Goal: Information Seeking & Learning: Learn about a topic

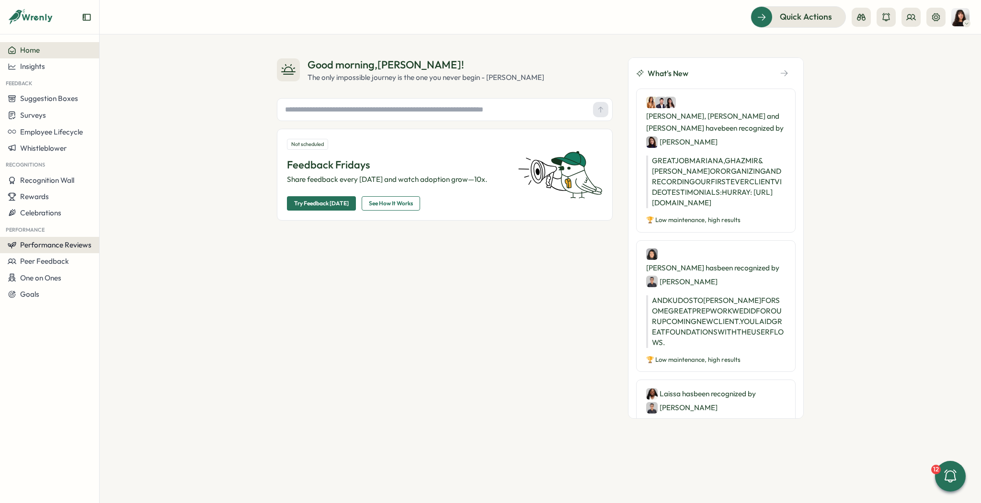
click at [57, 244] on span "Performance Reviews" at bounding box center [55, 244] width 71 height 9
click at [148, 225] on div "Reviews" at bounding box center [139, 227] width 74 height 11
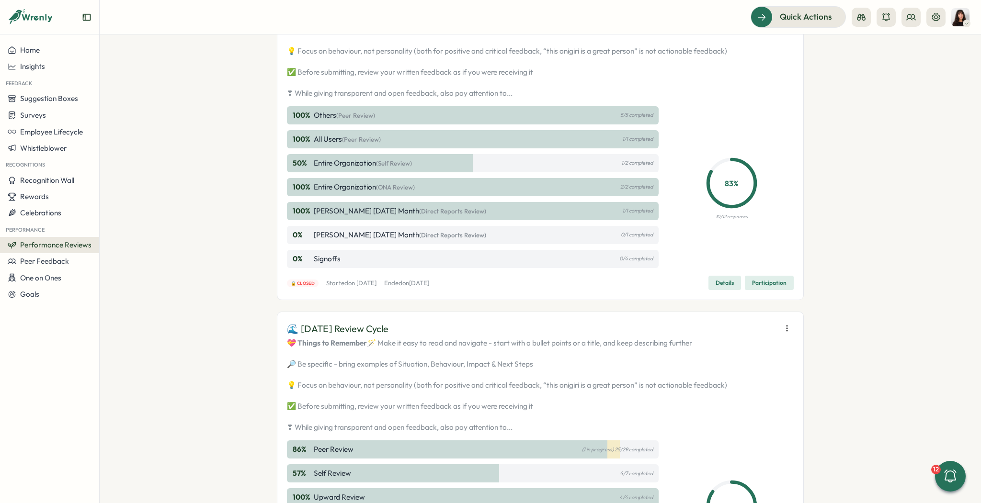
scroll to position [828, 0]
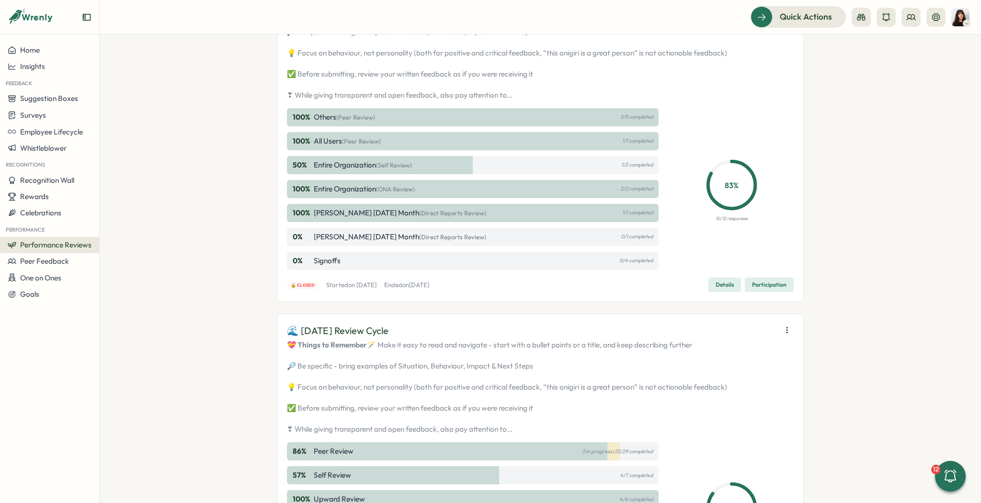
click at [719, 80] on span "Export responses" at bounding box center [723, 77] width 57 height 9
click at [727, 292] on span "Details" at bounding box center [725, 284] width 18 height 13
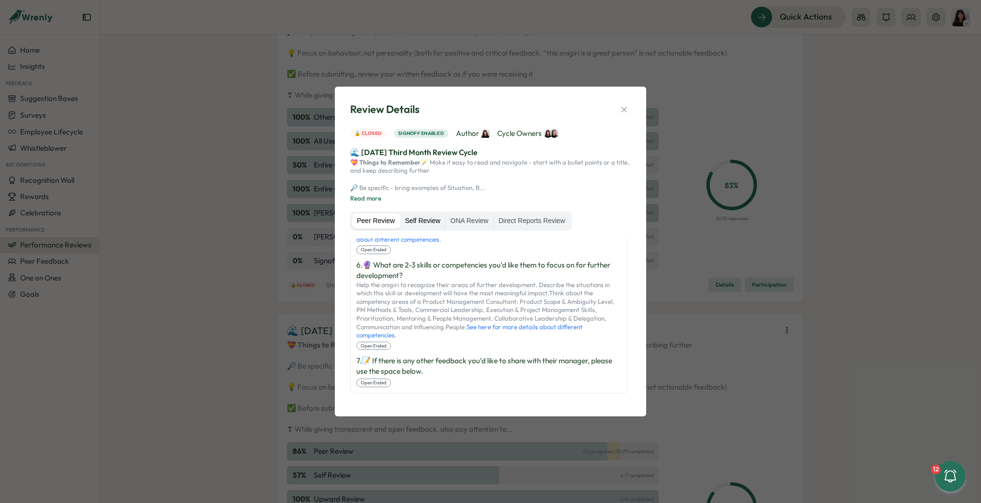
click at [403, 219] on label "Self Review" at bounding box center [422, 221] width 45 height 15
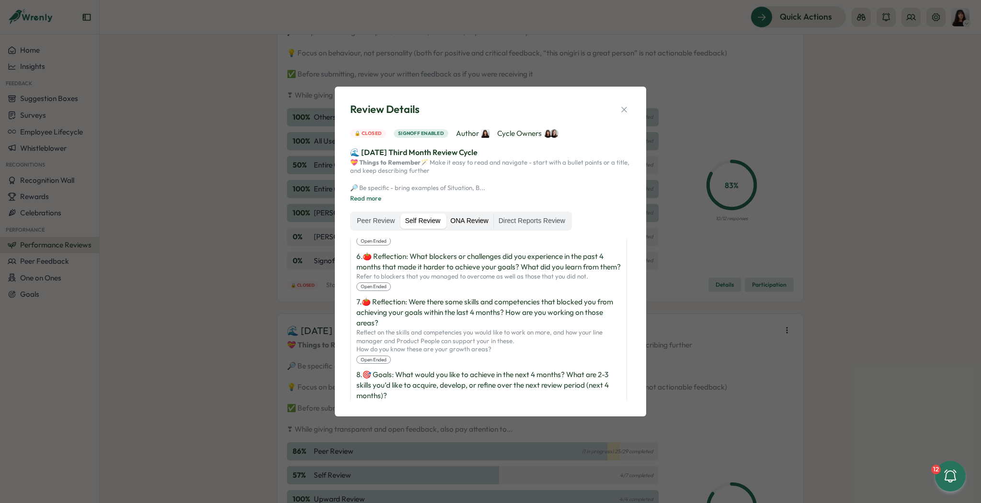
click at [477, 218] on label "ONA Review" at bounding box center [468, 221] width 47 height 15
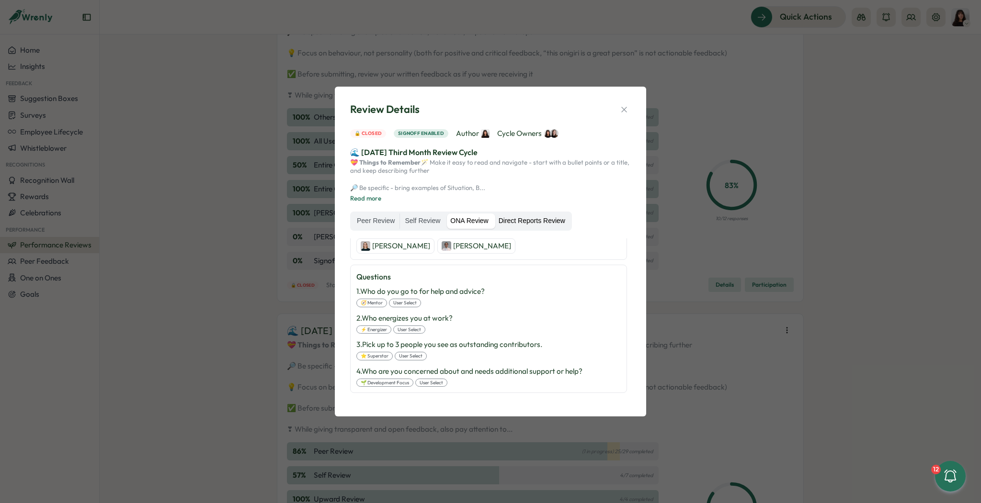
click at [524, 225] on label "Direct Reports Review" at bounding box center [532, 221] width 76 height 15
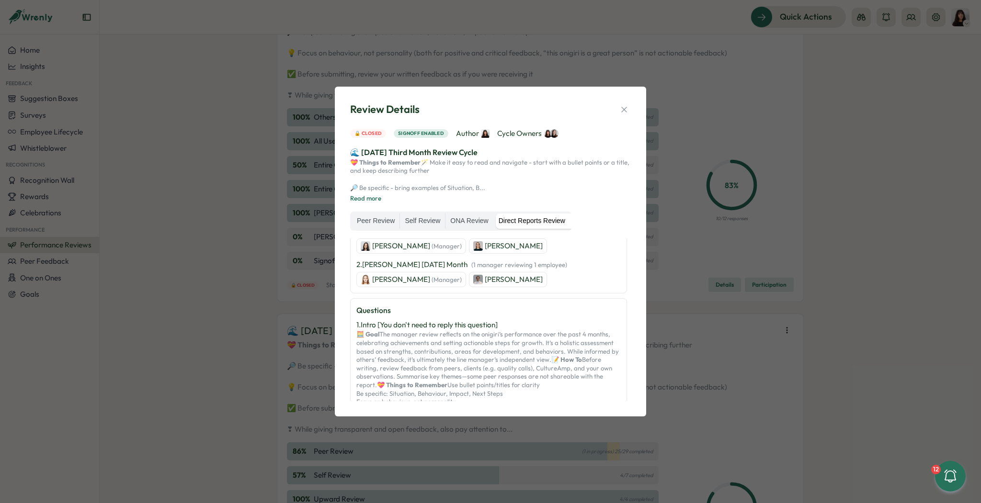
scroll to position [528, 0]
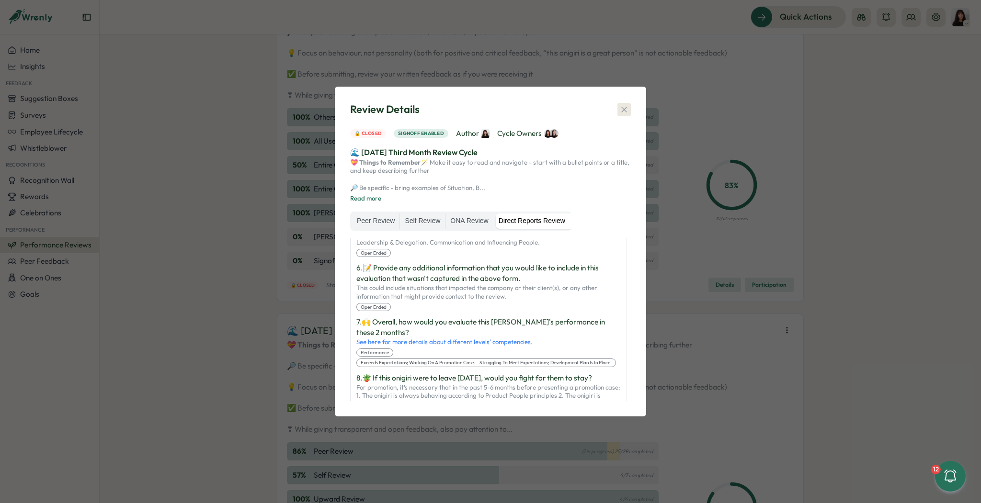
click at [623, 105] on icon "button" at bounding box center [624, 110] width 10 height 10
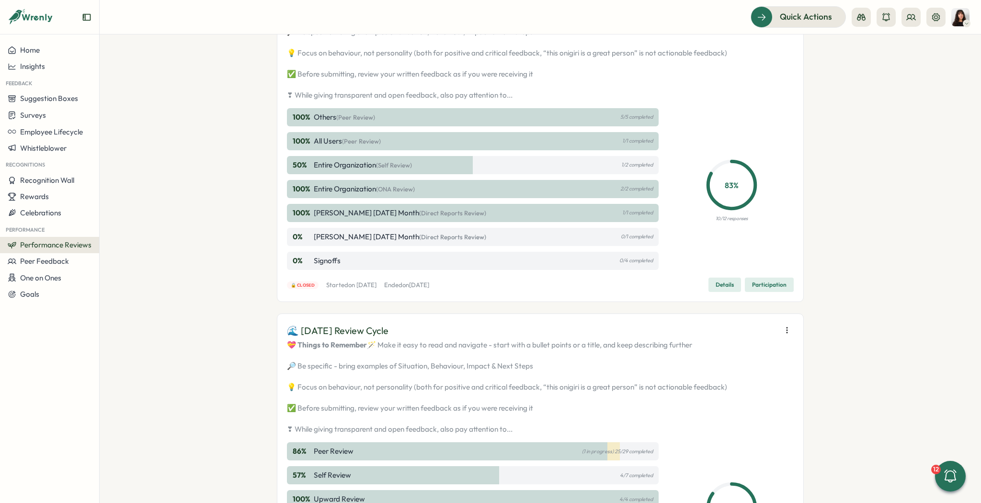
click at [764, 292] on span "Participation" at bounding box center [769, 284] width 34 height 13
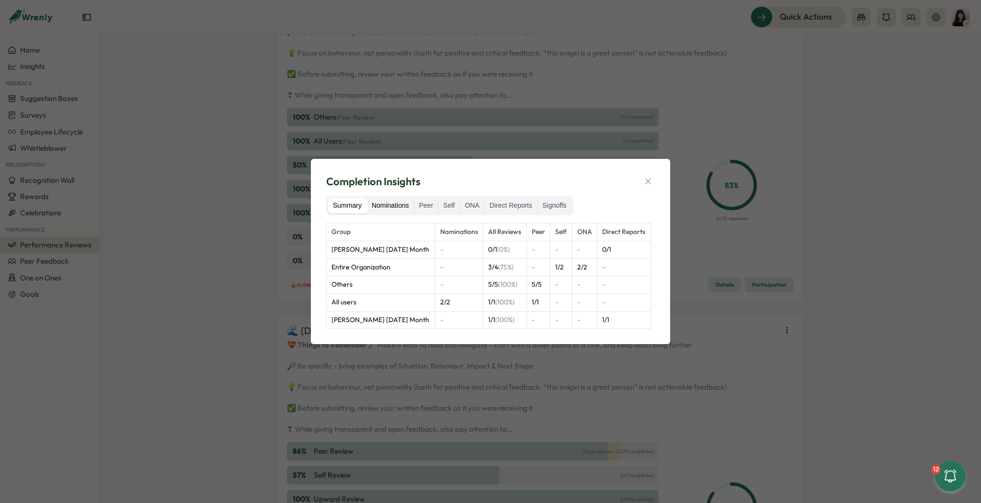
click at [395, 213] on label "Nominations" at bounding box center [390, 205] width 47 height 15
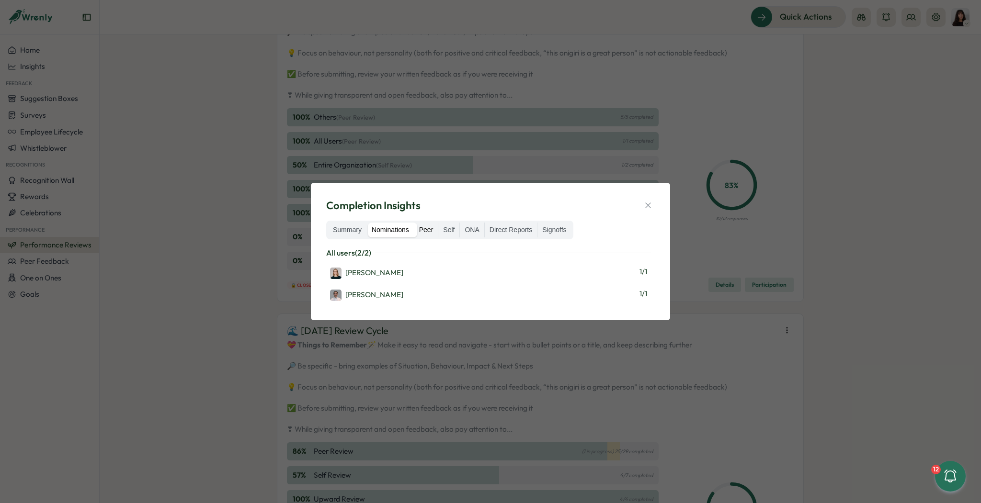
click at [428, 227] on label "Peer" at bounding box center [426, 230] width 24 height 15
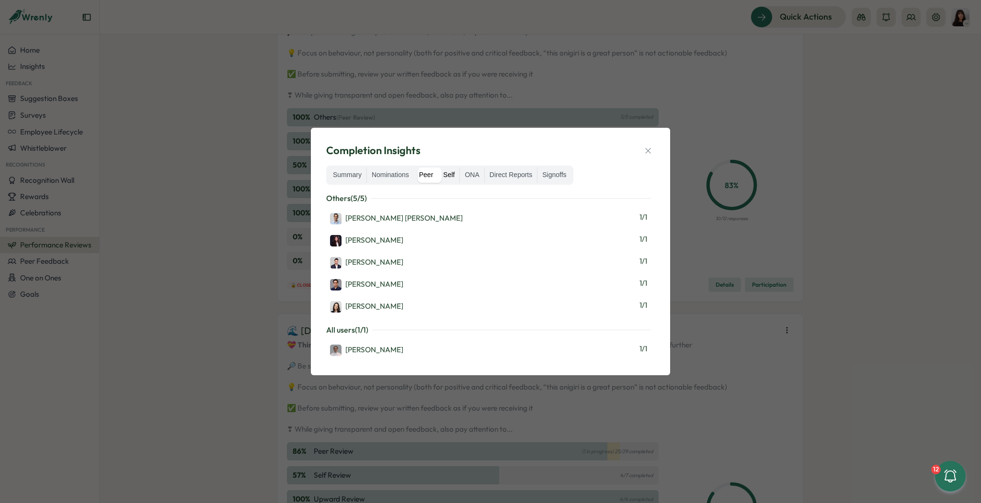
click at [444, 181] on label "Self" at bounding box center [448, 175] width 21 height 15
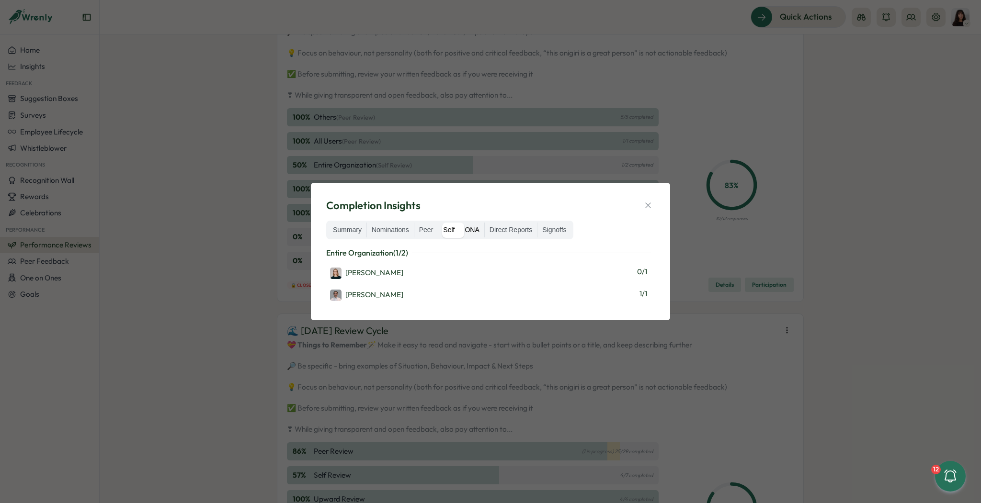
click at [476, 231] on label "ONA" at bounding box center [472, 230] width 24 height 15
click at [520, 231] on label "Direct Reports" at bounding box center [511, 230] width 52 height 15
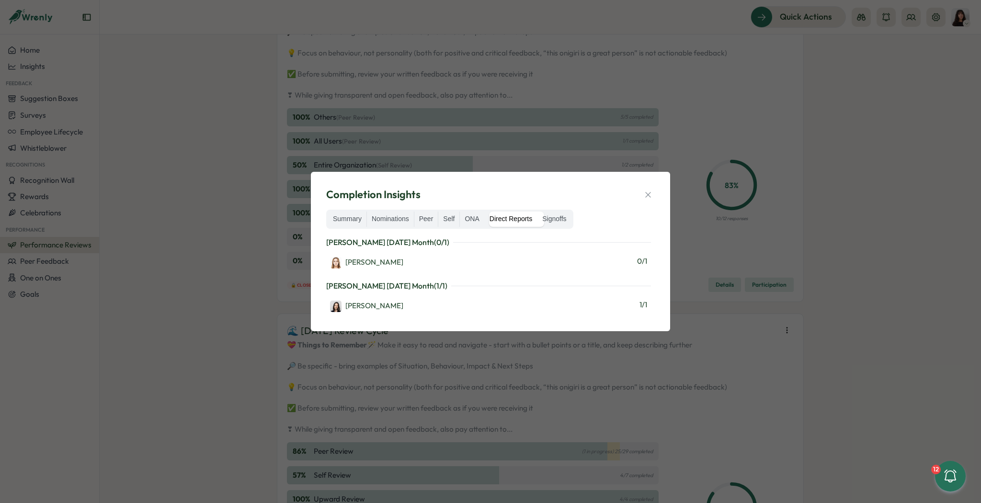
click at [679, 178] on div "Completion Insights Summary Nominations Peer Self ONA Direct Reports Signoffs […" at bounding box center [490, 251] width 981 height 503
click at [653, 194] on button "button" at bounding box center [647, 194] width 13 height 13
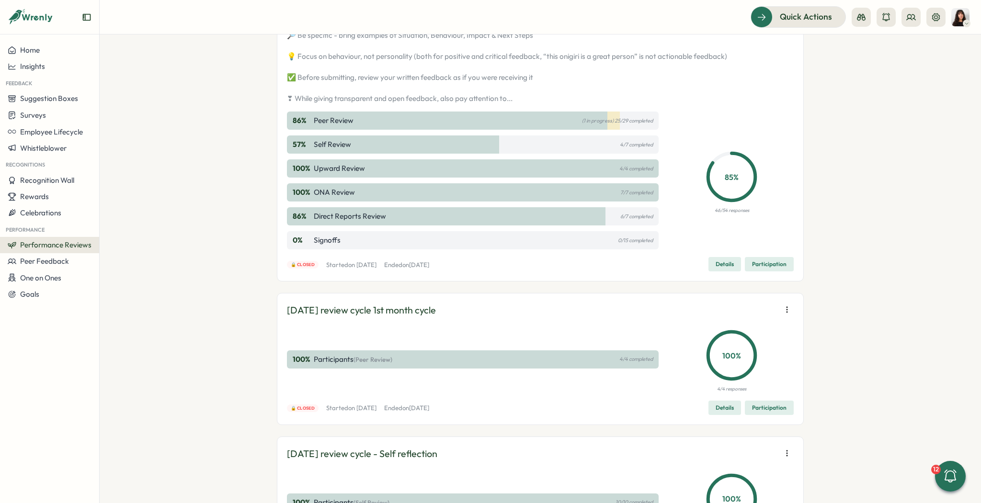
scroll to position [1156, 0]
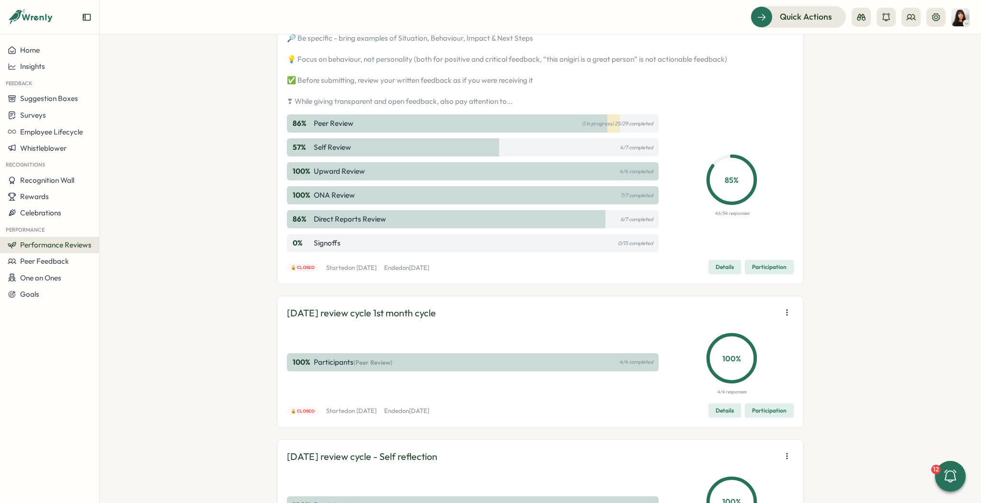
click at [776, 274] on span "Participation" at bounding box center [769, 267] width 34 height 13
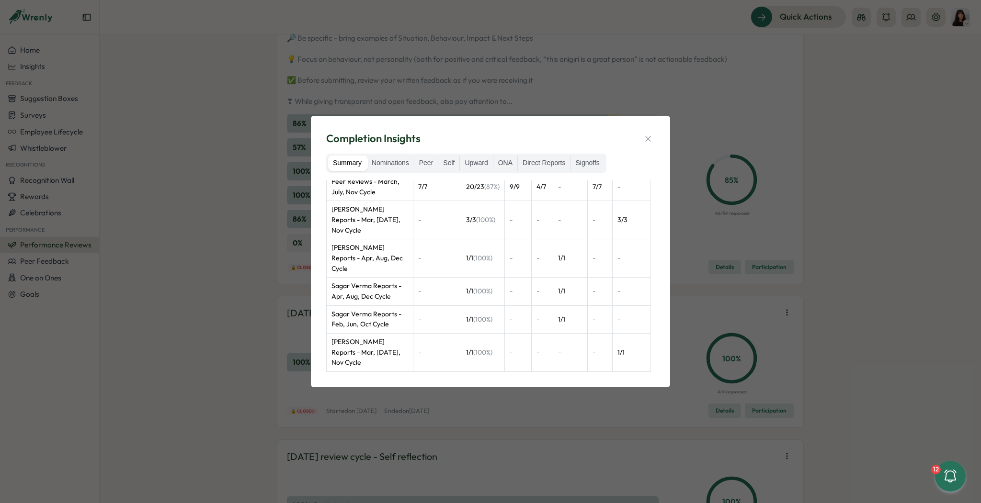
scroll to position [137, 0]
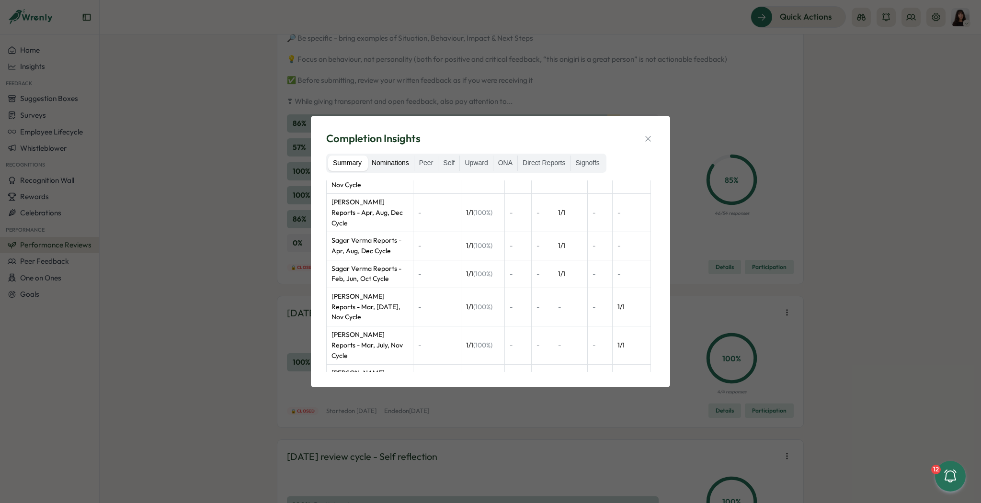
click at [385, 163] on label "Nominations" at bounding box center [390, 163] width 47 height 15
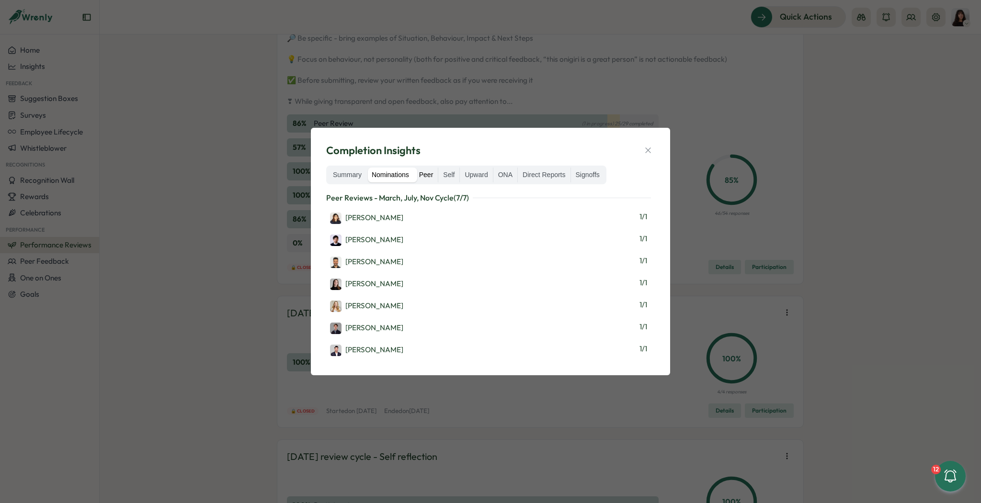
click at [427, 172] on label "Peer" at bounding box center [426, 175] width 24 height 15
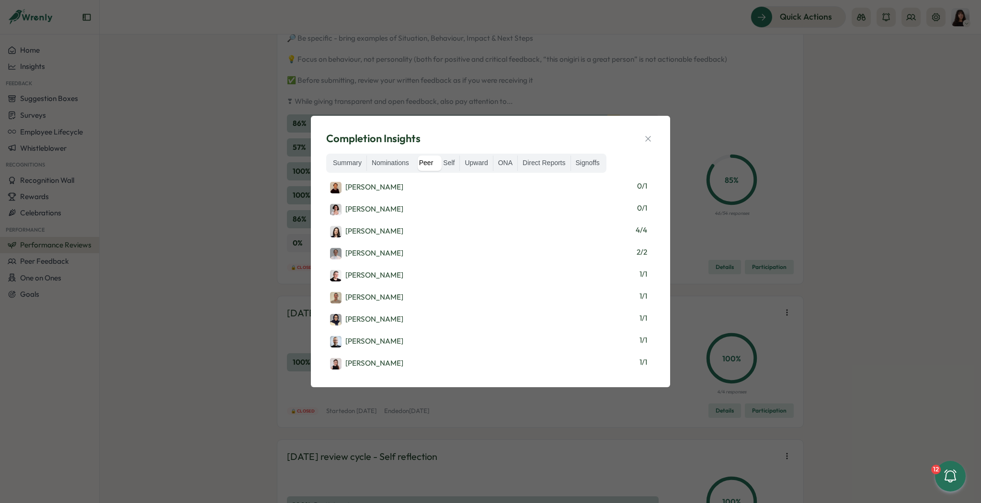
scroll to position [0, 0]
click at [453, 162] on label "Self" at bounding box center [448, 163] width 21 height 15
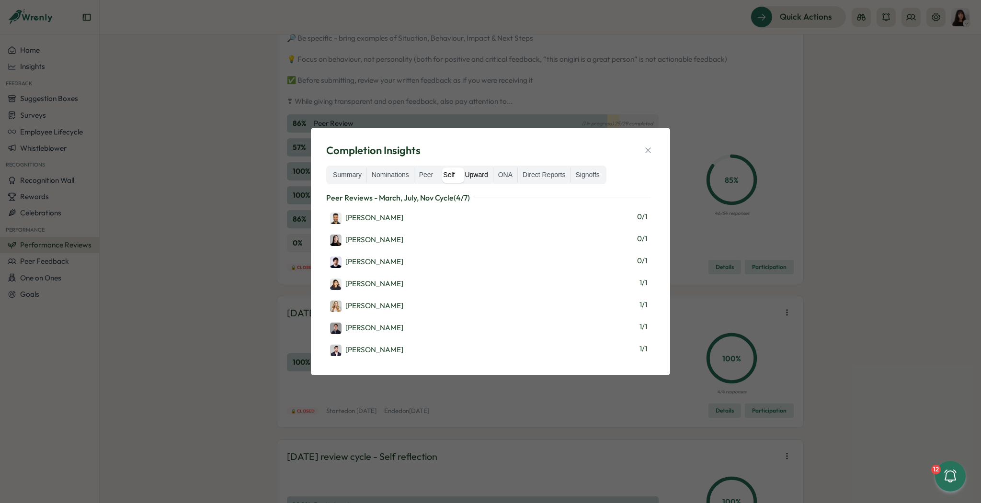
click at [472, 175] on label "Upward" at bounding box center [476, 175] width 33 height 15
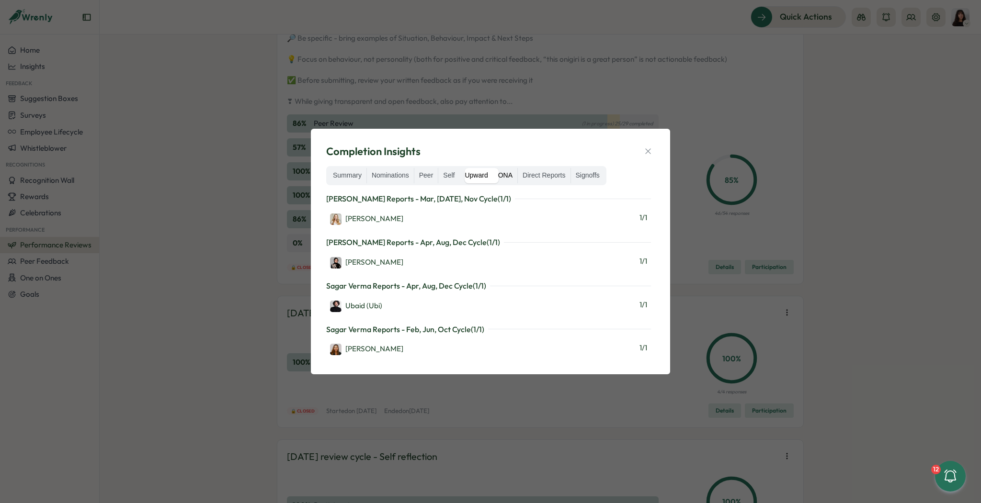
click at [506, 178] on label "ONA" at bounding box center [505, 175] width 24 height 15
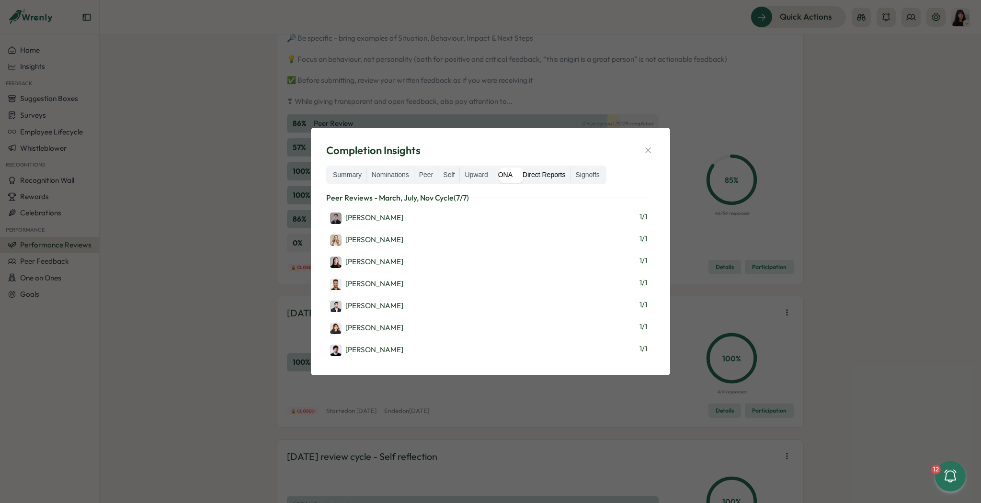
click at [537, 175] on label "Direct Reports" at bounding box center [544, 175] width 52 height 15
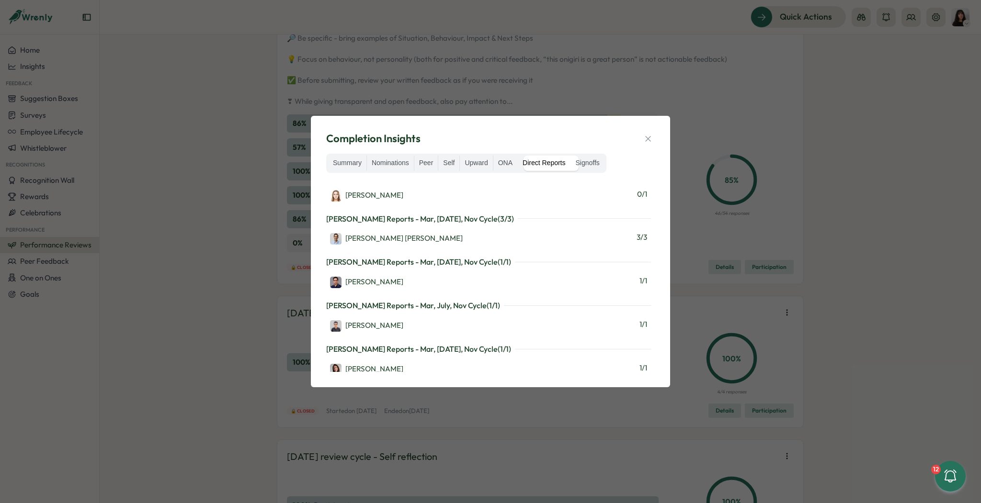
scroll to position [17, 0]
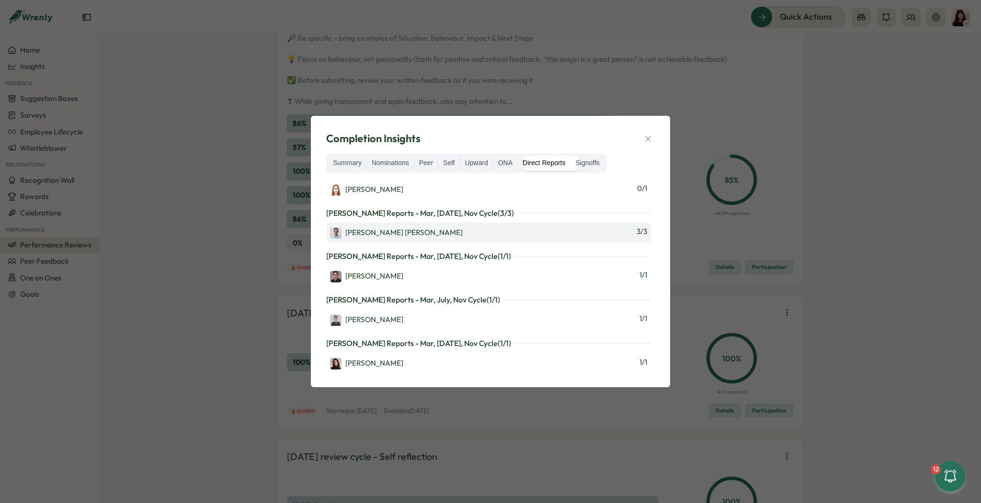
click at [616, 233] on div "[PERSON_NAME] [PERSON_NAME] 3 / 3" at bounding box center [488, 233] width 325 height 20
click at [595, 168] on label "Signoffs" at bounding box center [588, 163] width 34 height 15
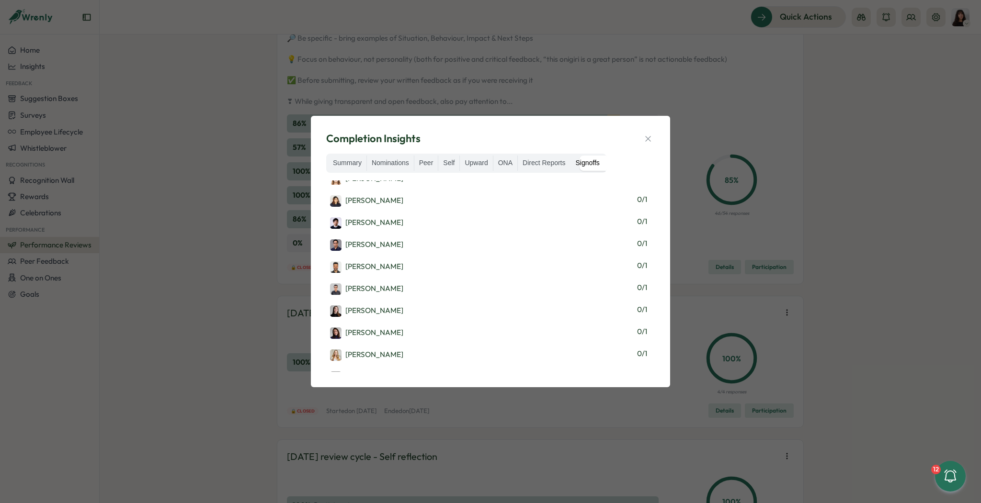
scroll to position [0, 0]
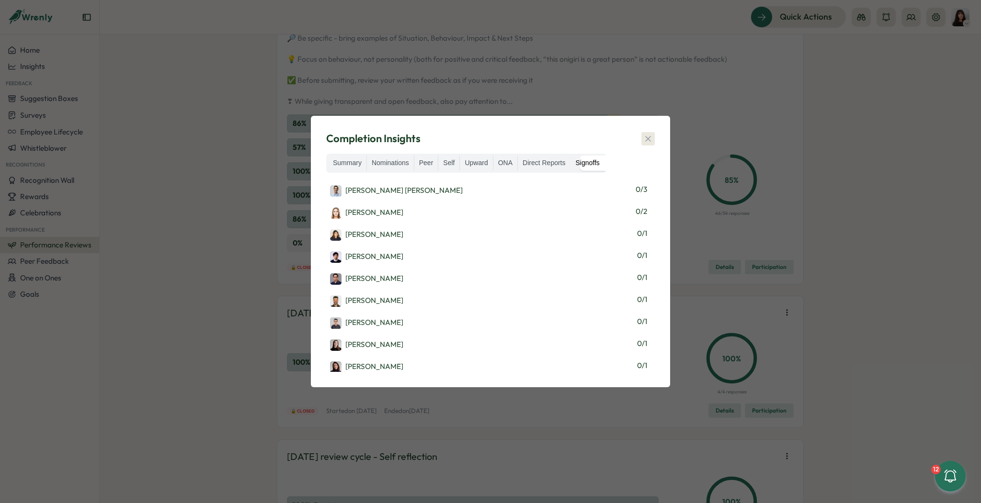
click at [649, 137] on icon "button" at bounding box center [648, 139] width 10 height 10
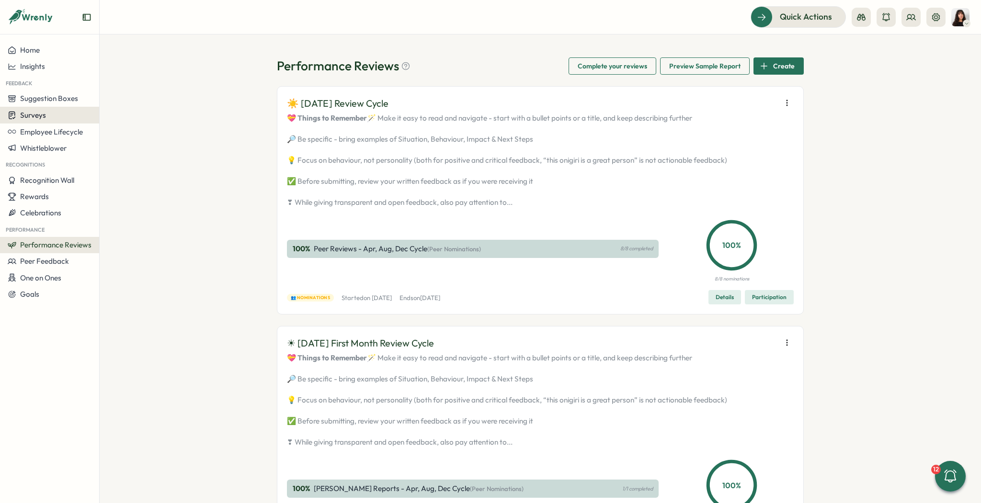
click at [29, 119] on span "Surveys" at bounding box center [33, 115] width 26 height 9
click at [103, 100] on div "Insights" at bounding box center [137, 97] width 71 height 11
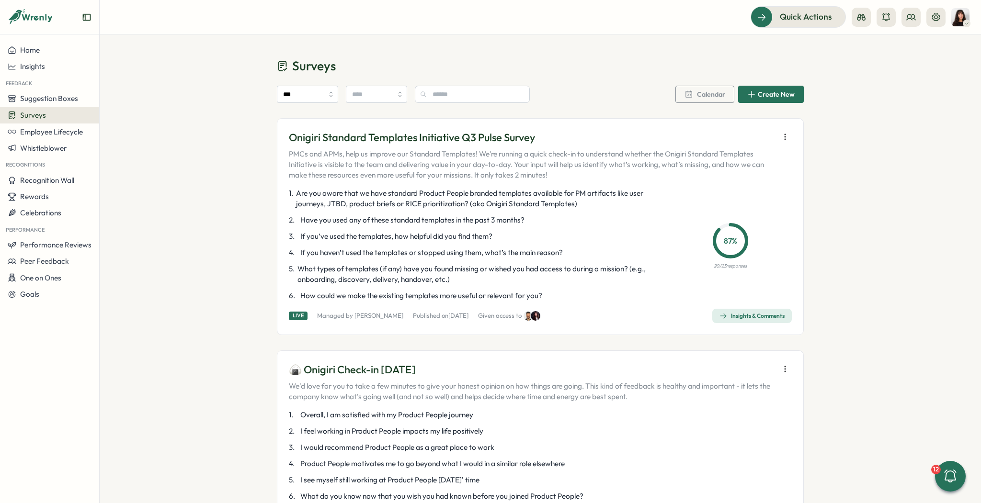
click at [55, 114] on div "Surveys" at bounding box center [50, 115] width 84 height 9
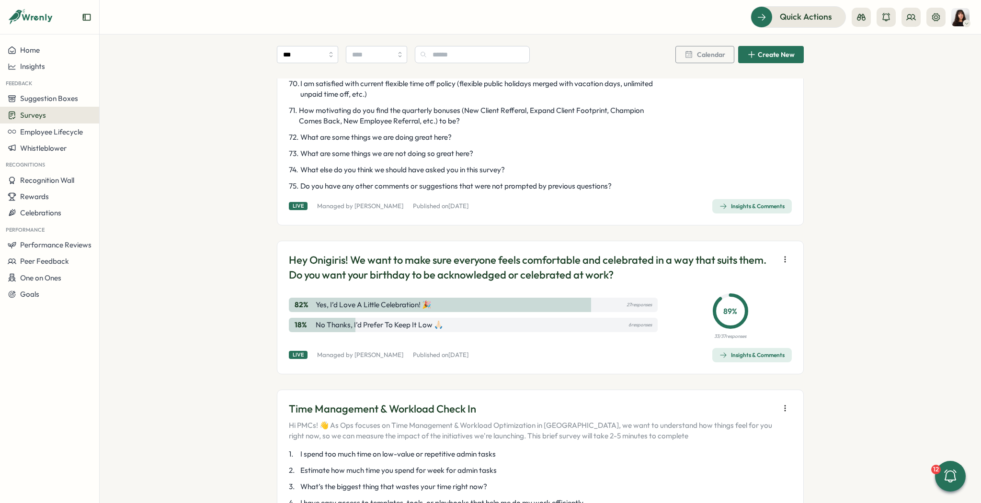
scroll to position [1562, 0]
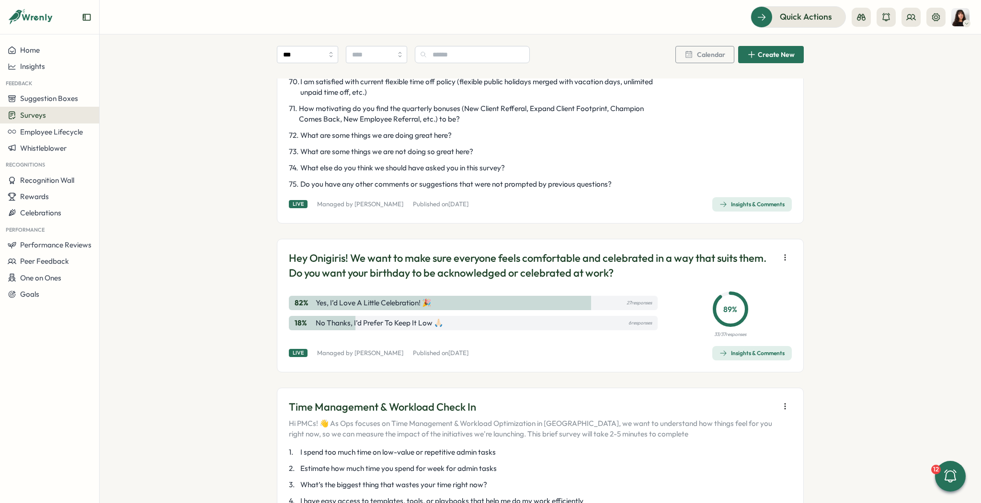
click at [766, 357] on div "Insights & Comments" at bounding box center [751, 354] width 65 height 8
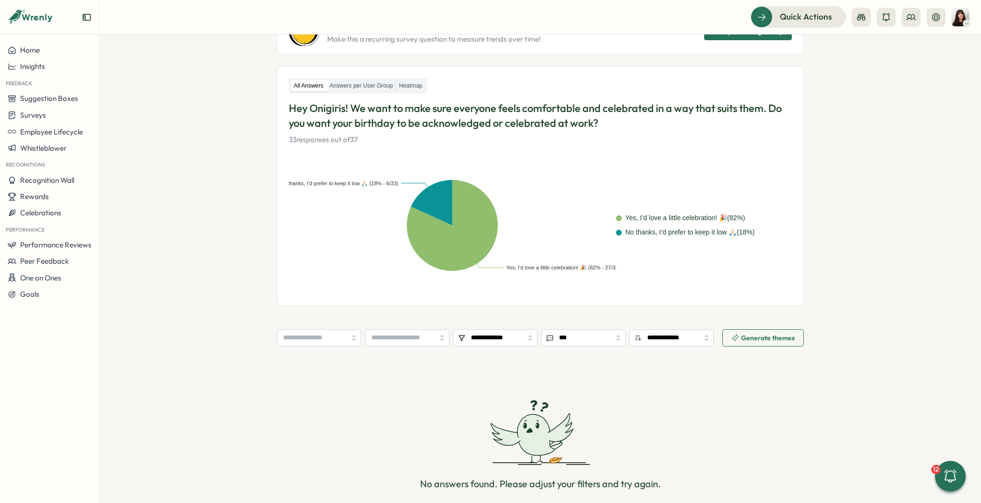
scroll to position [169, 0]
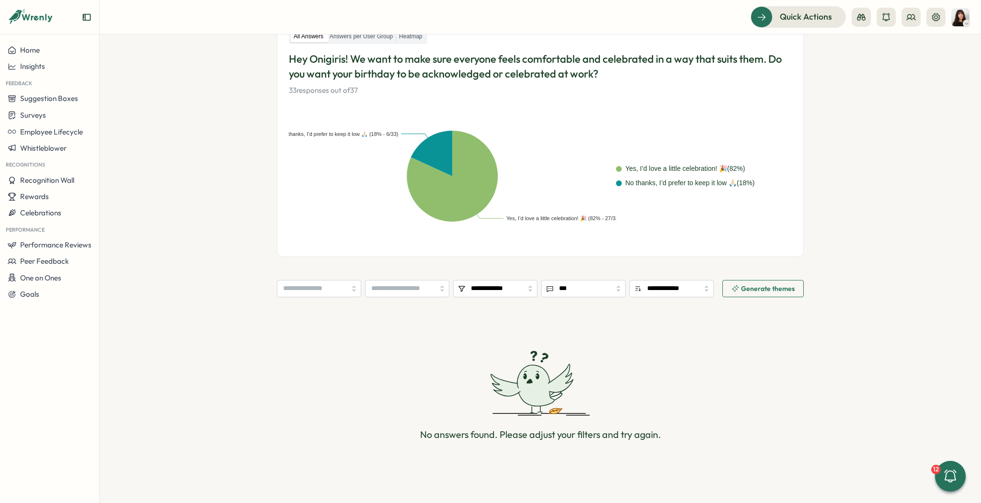
click at [380, 133] on text "No thanks, I’d prefer to keep it low 🙏🏻 (18% - 6/33)" at bounding box center [339, 133] width 118 height 7
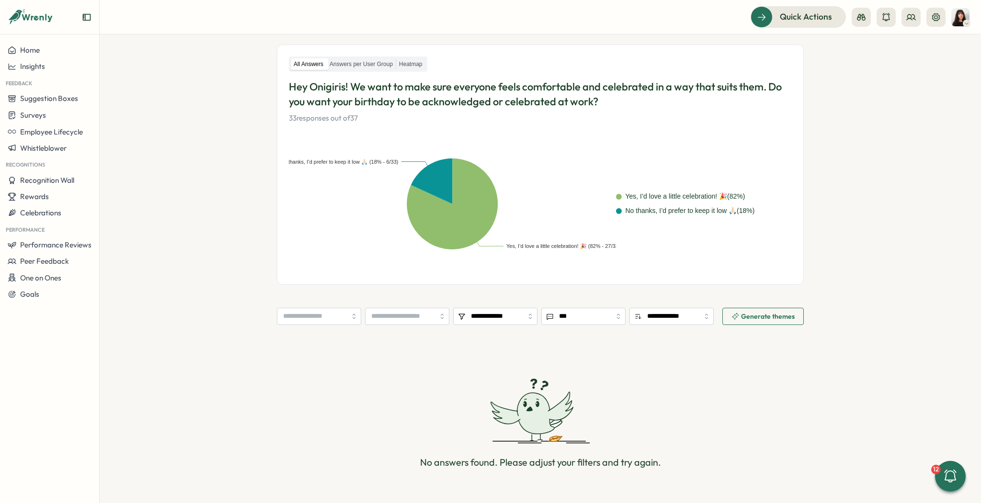
scroll to position [89, 0]
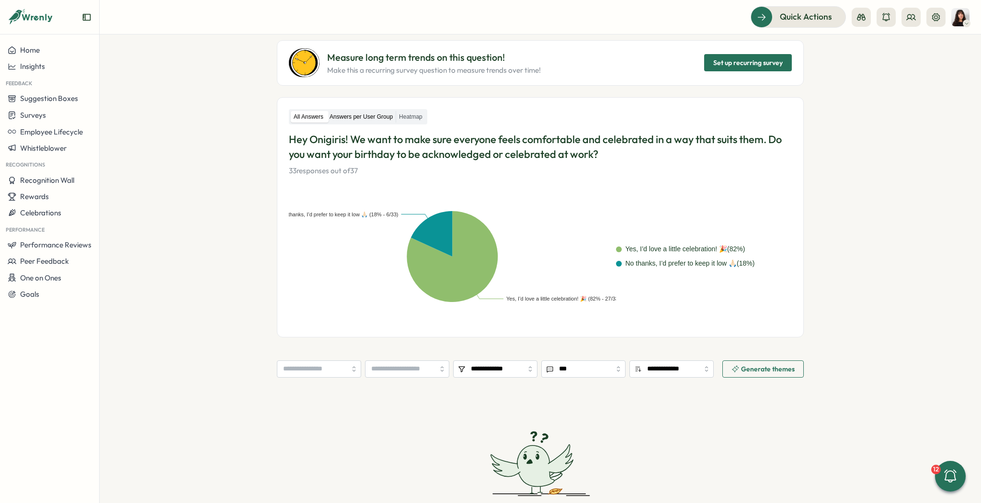
click at [359, 113] on label "Answers per User Group" at bounding box center [361, 117] width 69 height 12
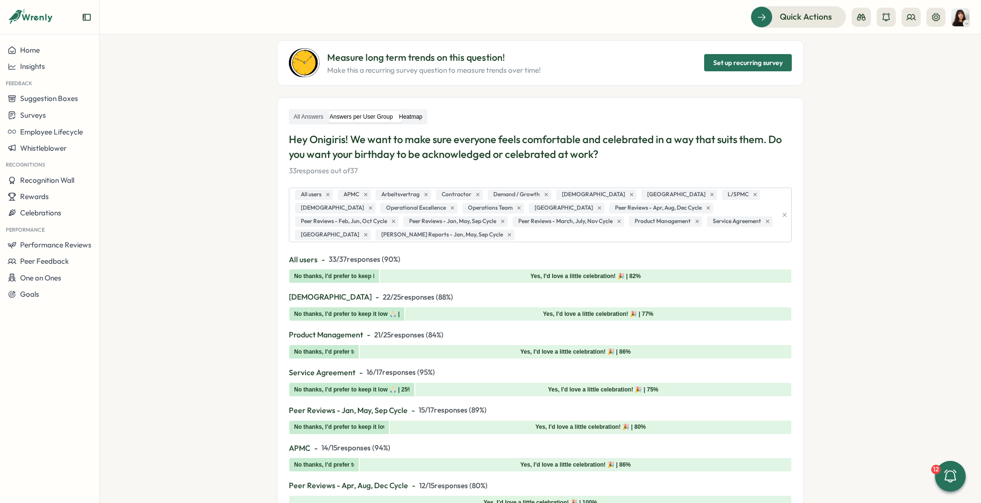
click at [425, 122] on label "Heatmap" at bounding box center [410, 117] width 29 height 12
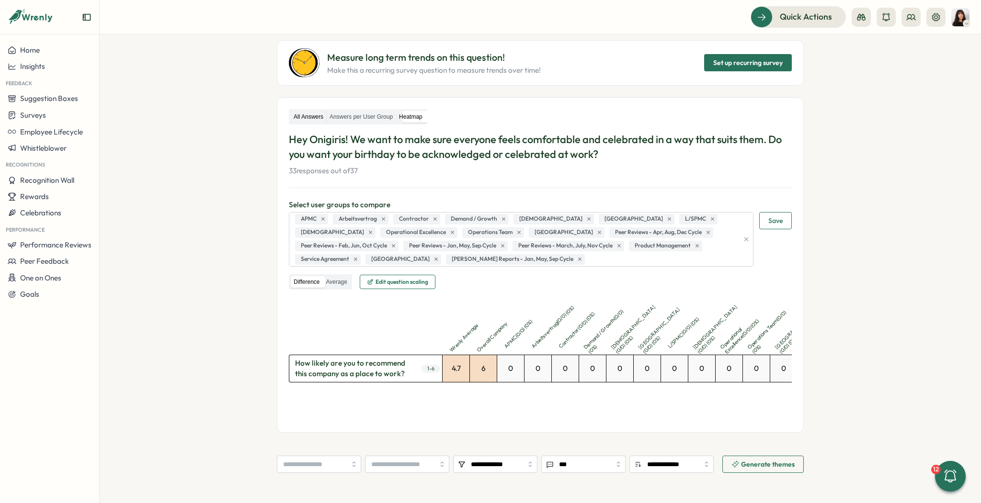
click at [303, 118] on label "All Answers" at bounding box center [308, 117] width 35 height 12
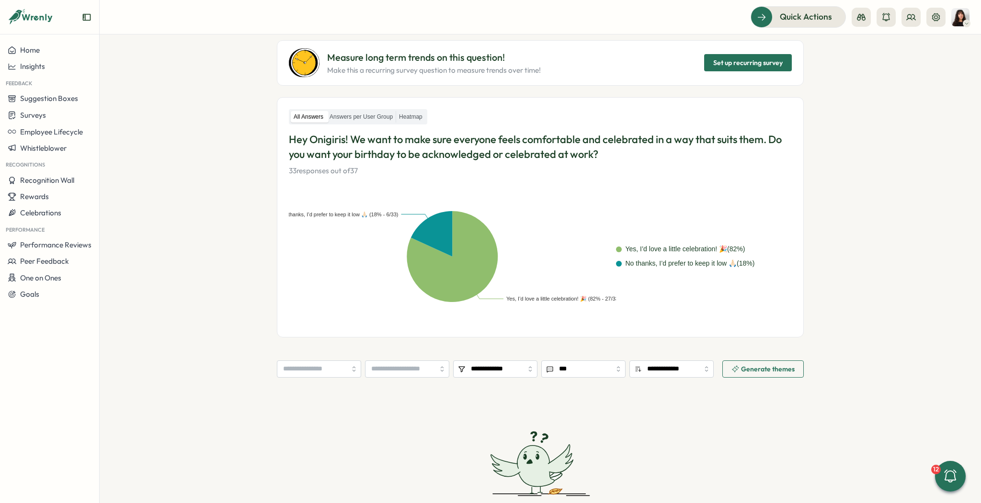
click at [268, 134] on section "**********" at bounding box center [540, 268] width 881 height 469
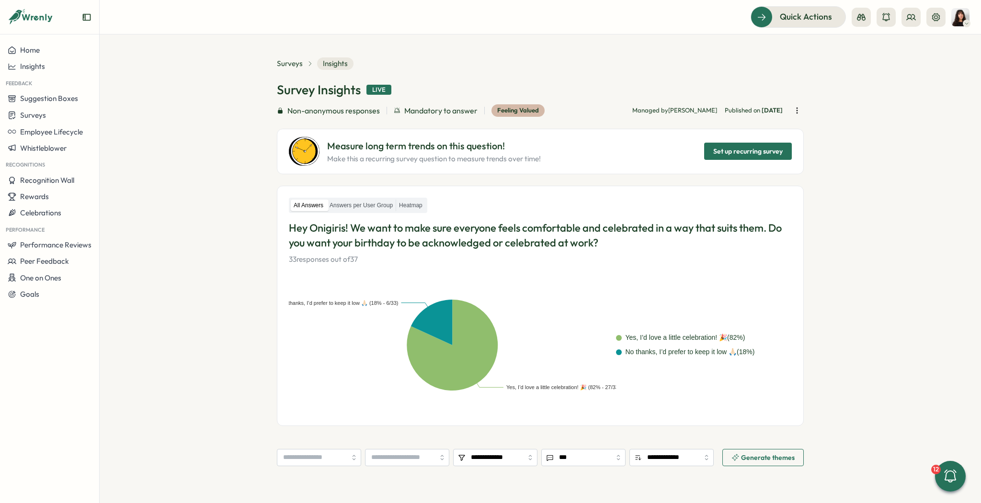
click at [796, 112] on icon "button" at bounding box center [797, 111] width 10 height 10
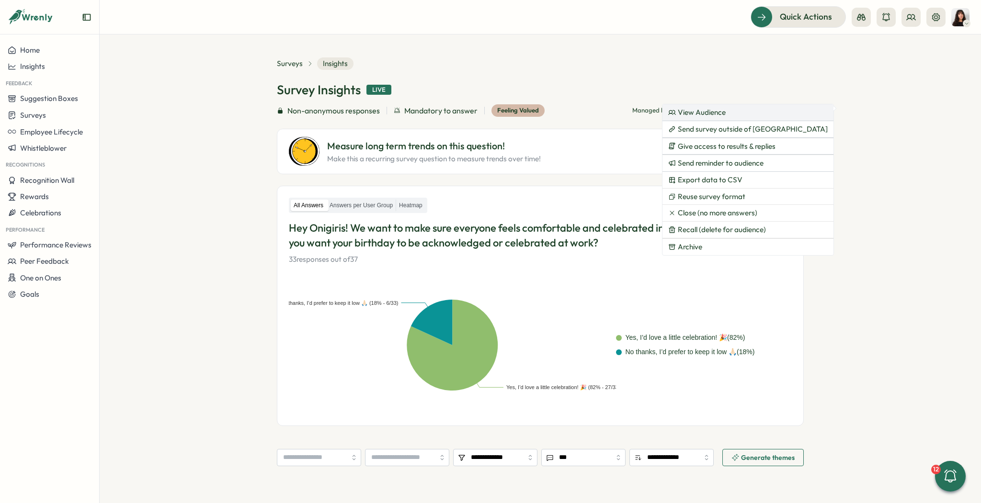
click at [750, 113] on button "View Audience" at bounding box center [747, 112] width 171 height 16
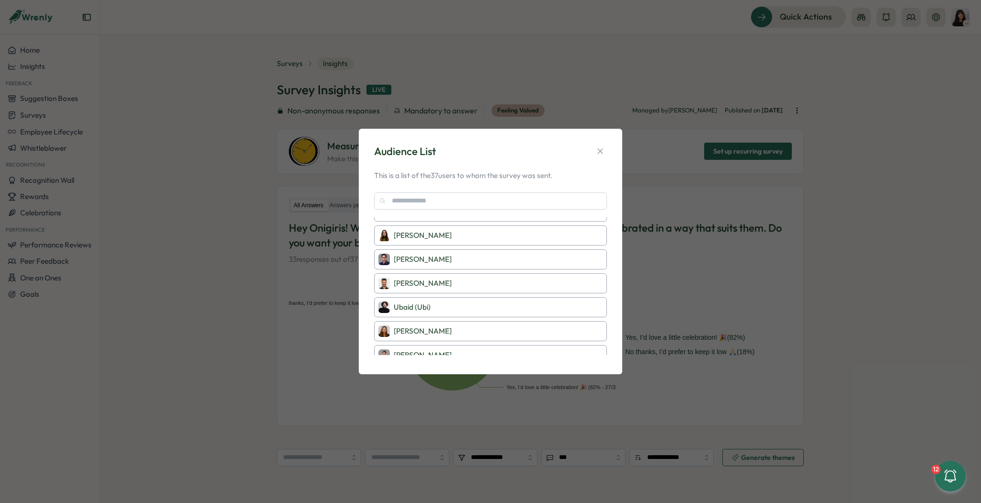
scroll to position [727, 0]
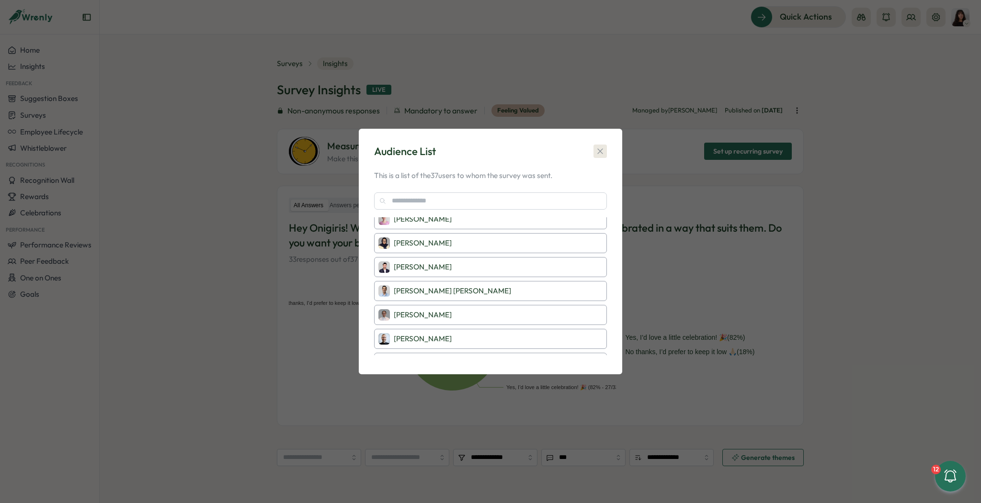
click at [596, 150] on icon "button" at bounding box center [600, 152] width 10 height 10
